Goal: Task Accomplishment & Management: Complete application form

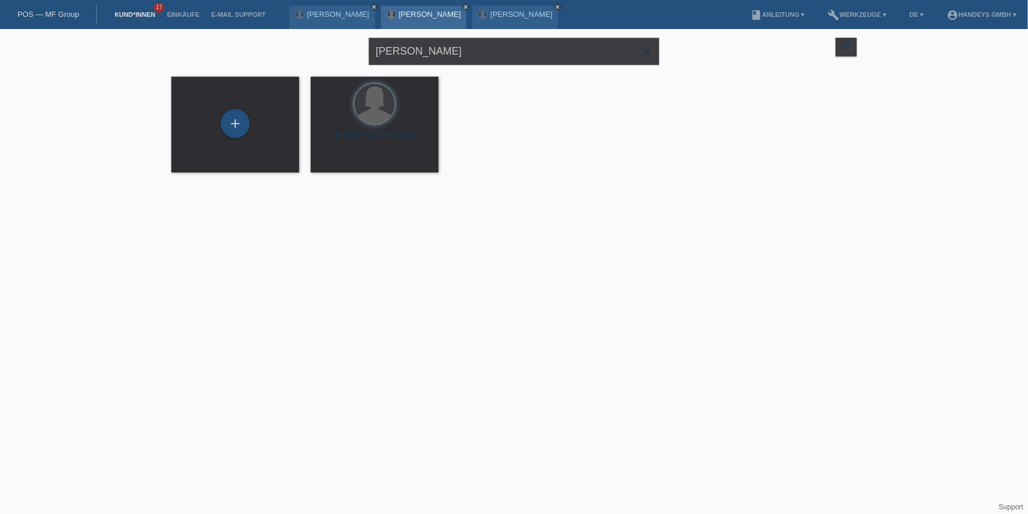
click at [424, 13] on link "[PERSON_NAME]" at bounding box center [430, 14] width 62 height 9
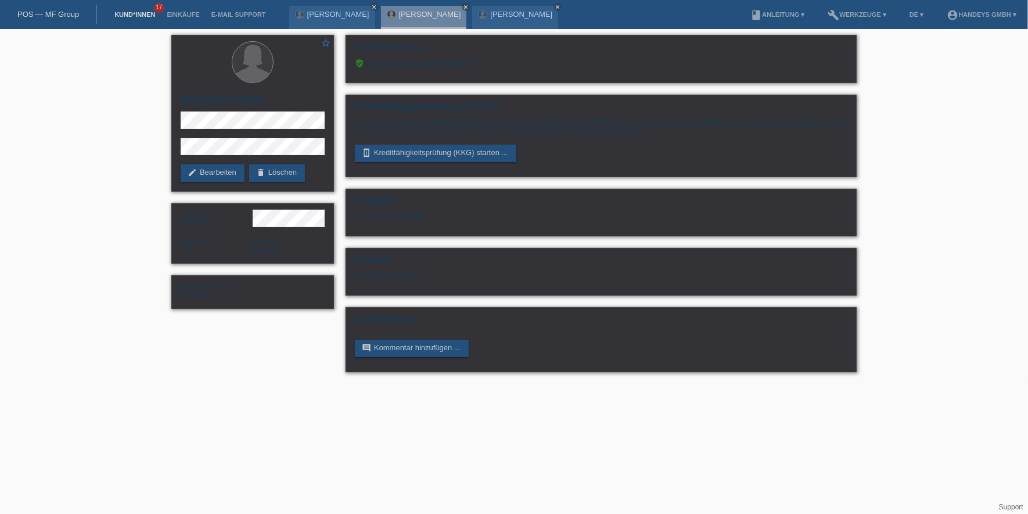
click at [135, 15] on link "Kund*innen" at bounding box center [135, 14] width 52 height 7
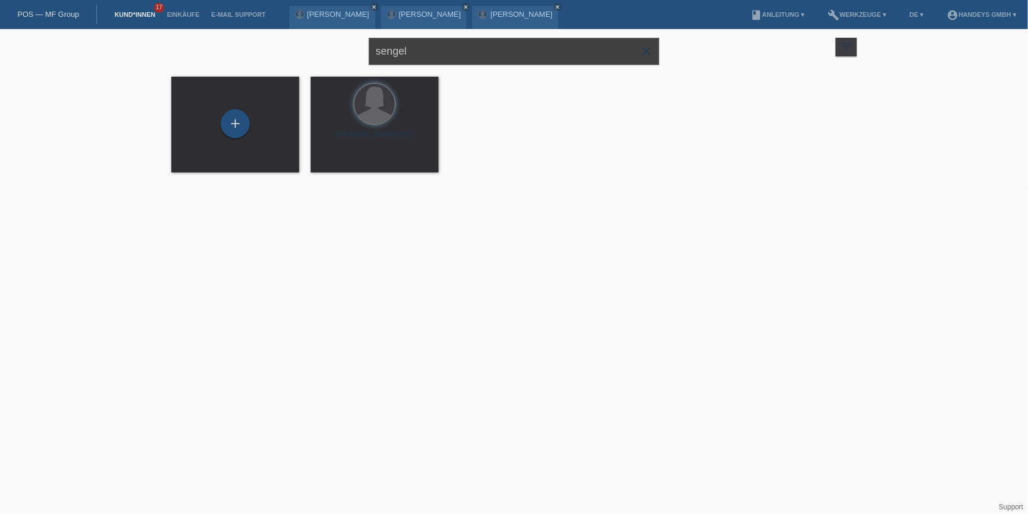
drag, startPoint x: 435, startPoint y: 48, endPoint x: 336, endPoint y: 42, distance: 98.3
click at [329, 43] on div "sengel close filter_list view_module Alle Kund*innen anzeigen star Markierte Ku…" at bounding box center [514, 50] width 697 height 42
type input "bayro"
click at [351, 160] on span "Anzeigen" at bounding box center [343, 162] width 31 height 9
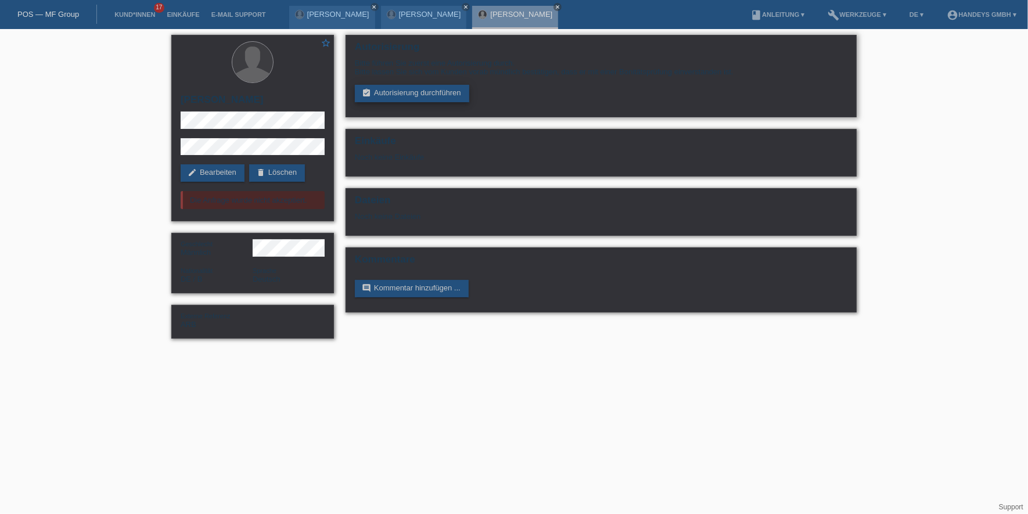
click at [436, 91] on link "assignment_turned_in Autorisierung durchführen" at bounding box center [412, 93] width 114 height 17
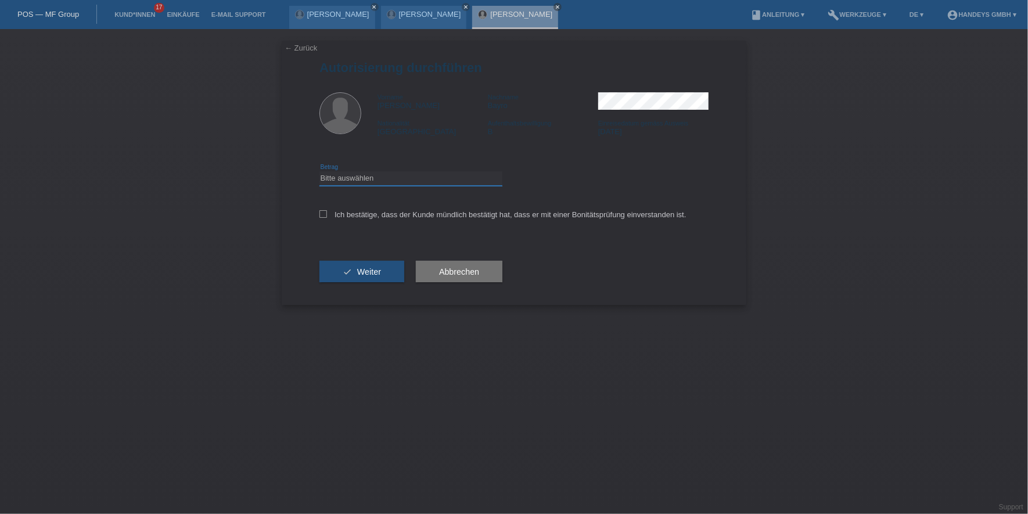
click at [377, 175] on select "Bitte auswählen CHF 1.00 - CHF 499.00 CHF 500.00 - CHF 1'999.00 CHF 2'000.00 - …" at bounding box center [411, 178] width 183 height 14
select select "3"
click at [320, 171] on select "Bitte auswählen CHF 1.00 - CHF 499.00 CHF 500.00 - CHF 1'999.00 CHF 2'000.00 - …" at bounding box center [411, 178] width 183 height 14
click at [376, 215] on label "Ich bestätige, dass der Kunde mündlich bestätigt hat, dass er mit einer Bonität…" at bounding box center [503, 214] width 367 height 9
click at [327, 215] on input "Ich bestätige, dass der Kunde mündlich bestätigt hat, dass er mit einer Bonität…" at bounding box center [324, 214] width 8 height 8
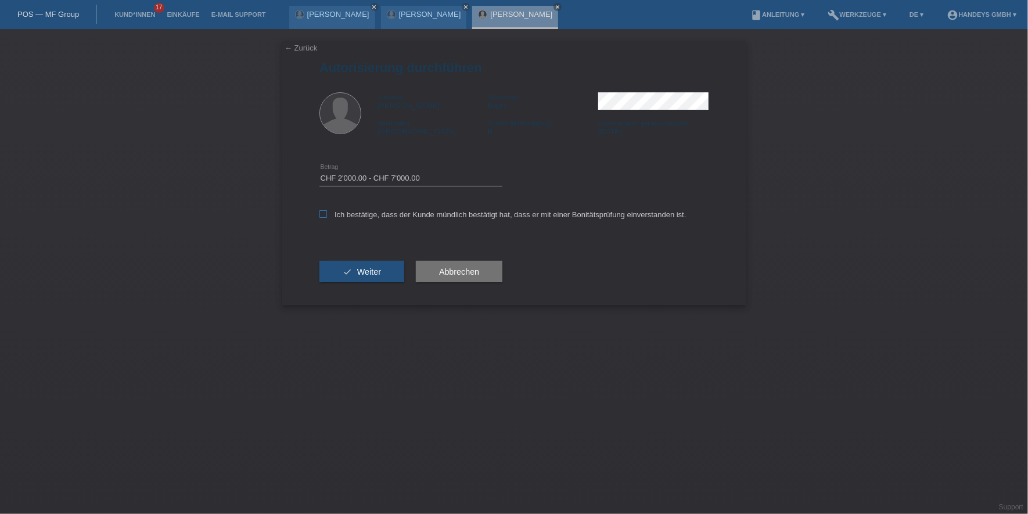
checkbox input "true"
click at [370, 263] on button "check Weiter" at bounding box center [362, 272] width 85 height 22
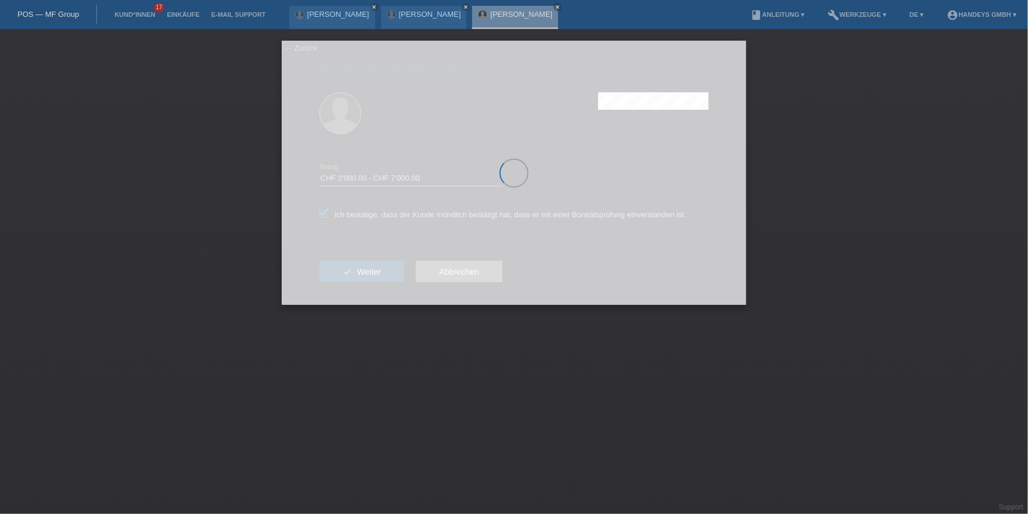
click at [372, 275] on div at bounding box center [514, 173] width 465 height 264
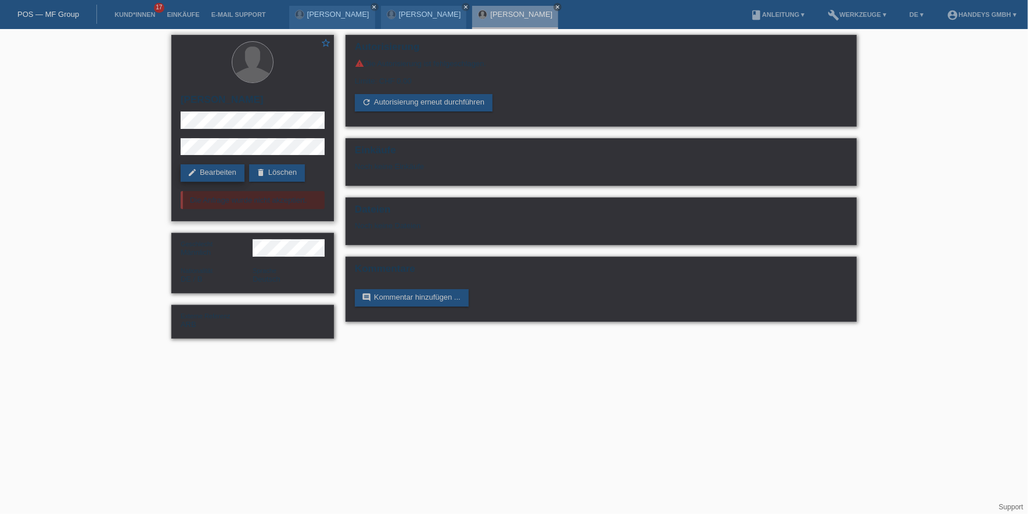
click at [224, 174] on link "edit Bearbeiten" at bounding box center [213, 172] width 64 height 17
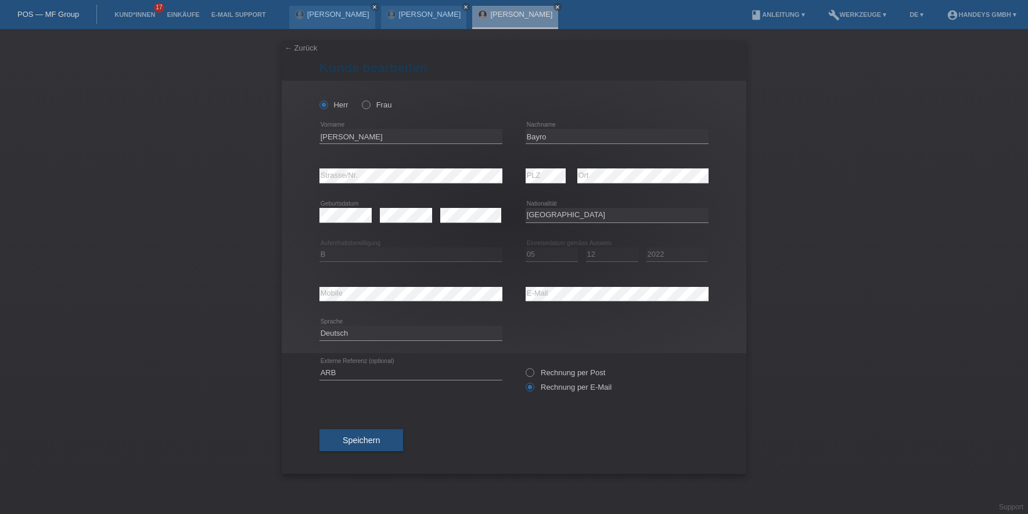
select select "DE"
select select "B"
select select "05"
select select "12"
select select "2022"
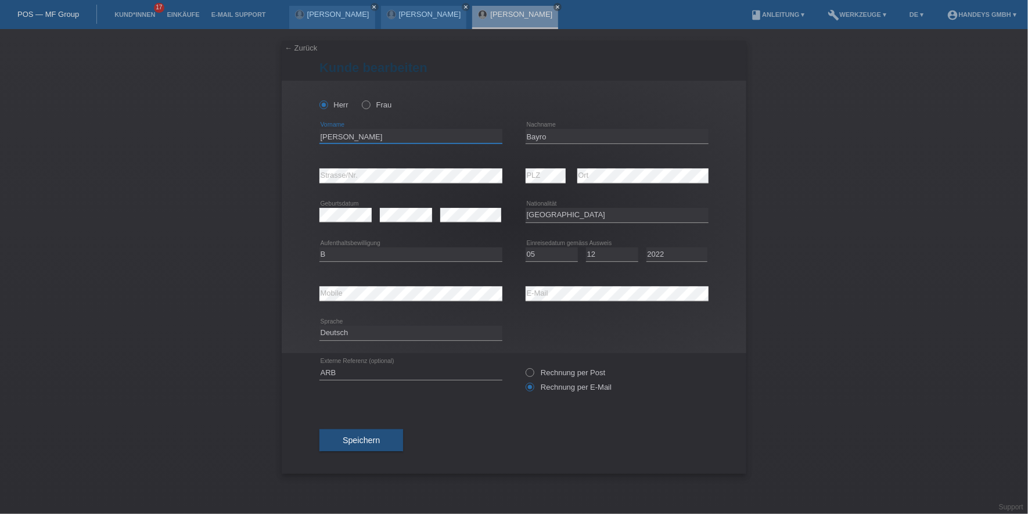
click at [326, 138] on input "[PERSON_NAME]" at bounding box center [411, 136] width 183 height 15
click at [543, 139] on input "Bayro" at bounding box center [617, 136] width 183 height 15
click at [501, 295] on div "error Mobile error E-Mail" at bounding box center [514, 294] width 389 height 40
